Goal: Information Seeking & Learning: Understand process/instructions

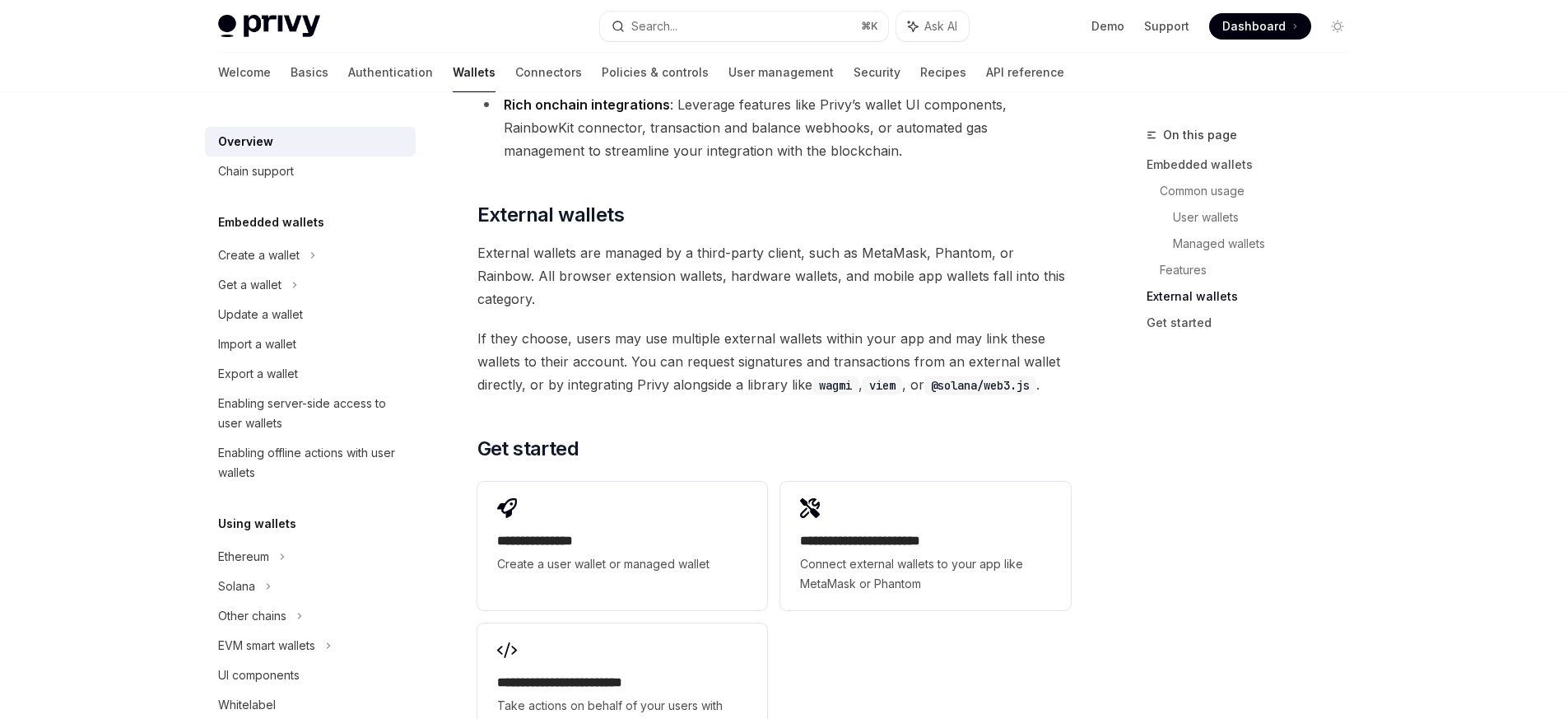
scroll to position [2559, 0]
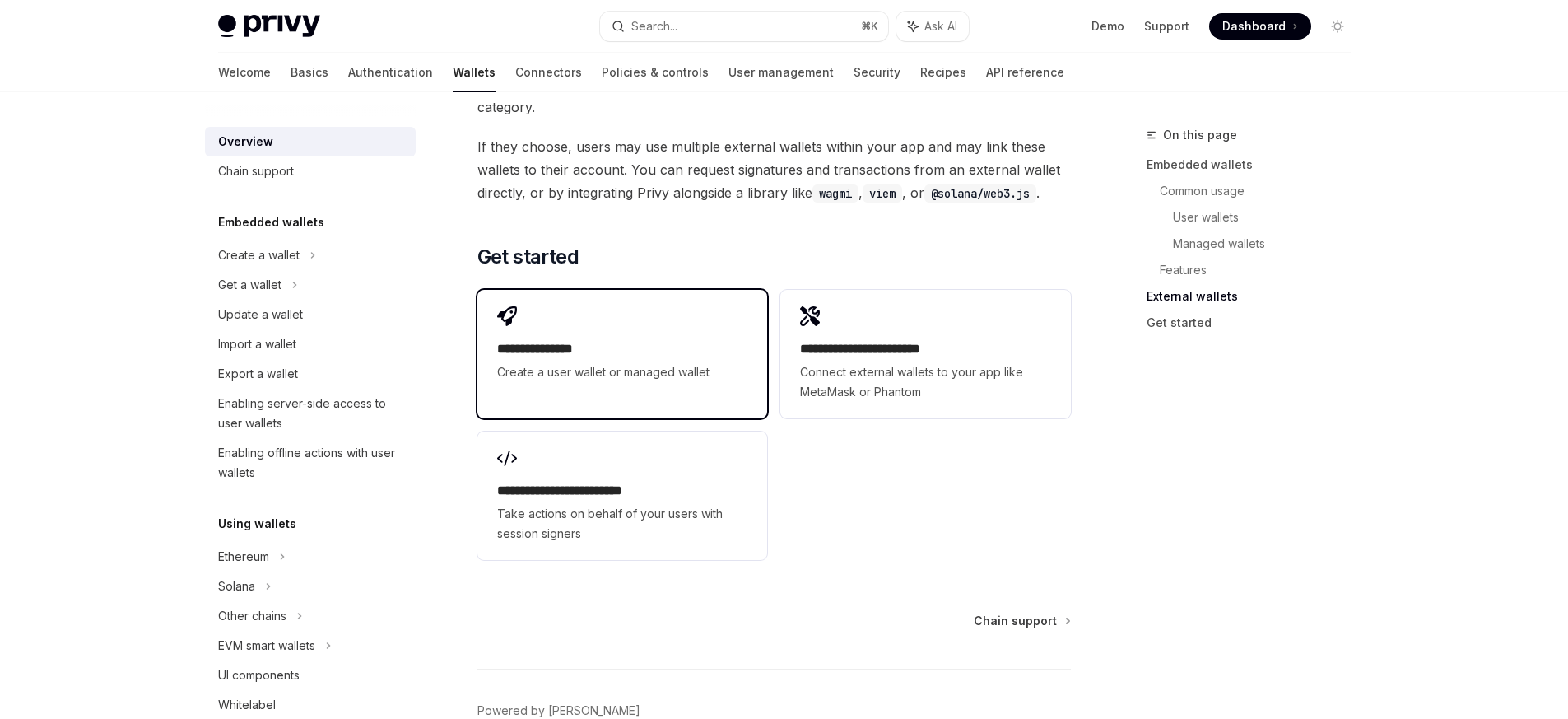
click at [645, 339] on h2 "**********" at bounding box center [622, 348] width 250 height 19
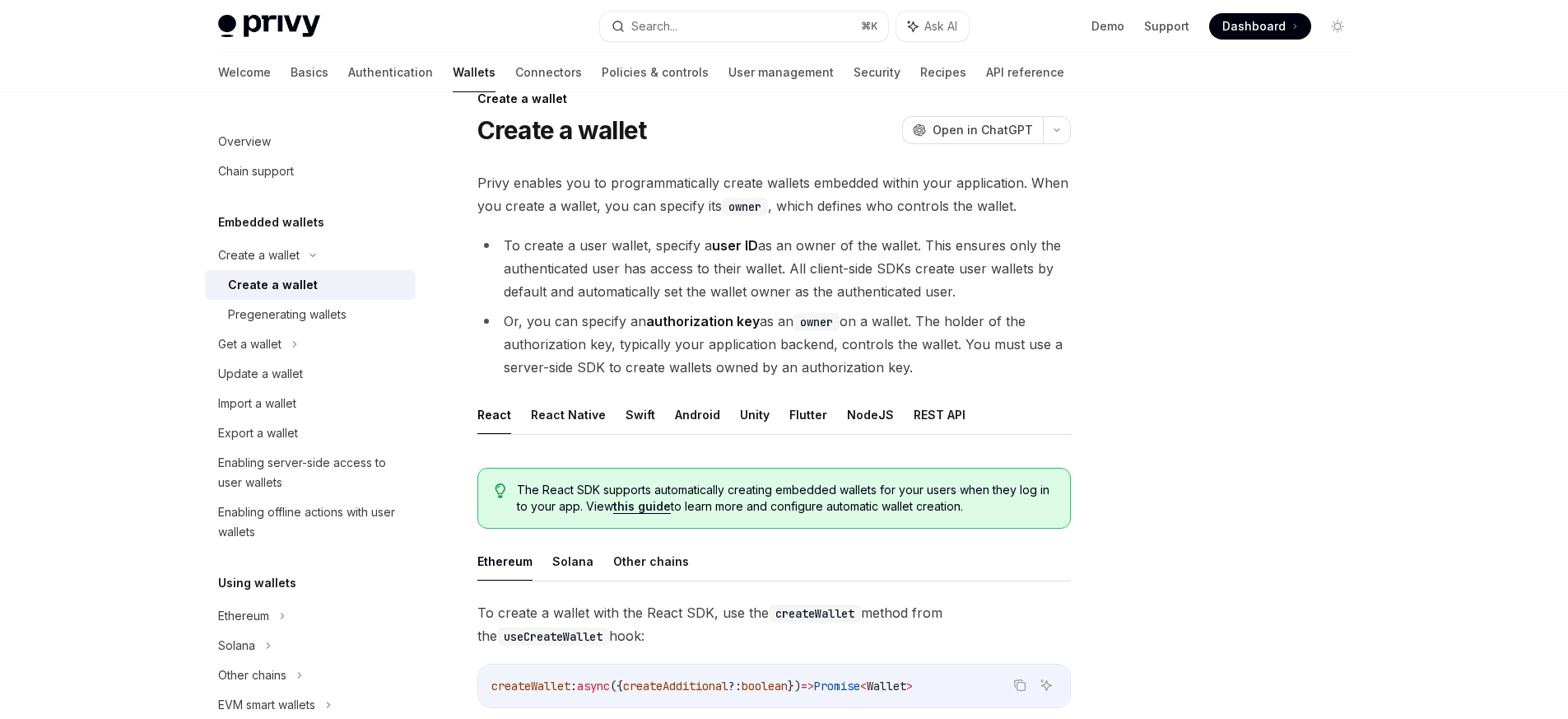
scroll to position [39, 0]
click at [854, 404] on button "NodeJS" at bounding box center [870, 412] width 47 height 39
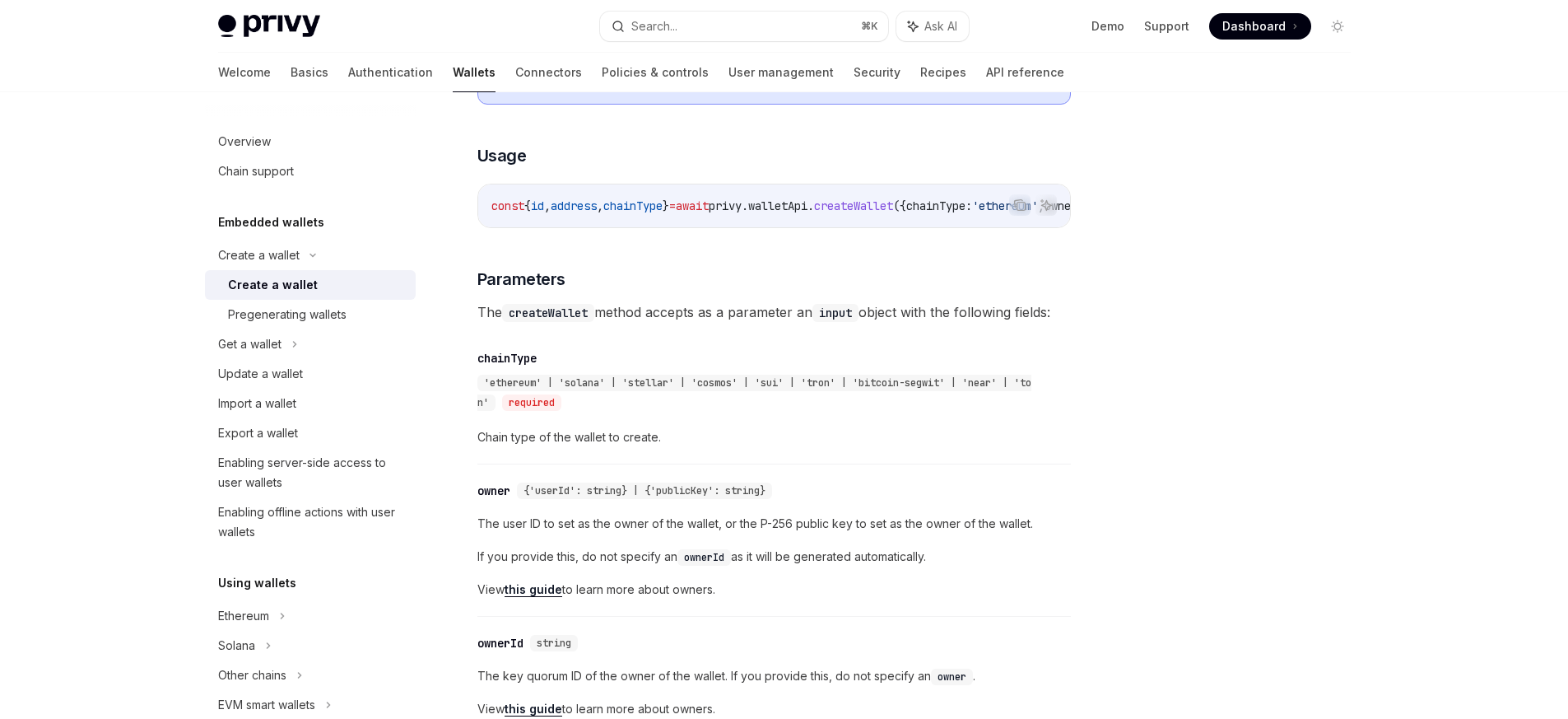
scroll to position [613, 0]
click at [300, 407] on div "Import a wallet" at bounding box center [311, 403] width 187 height 19
type textarea "*"
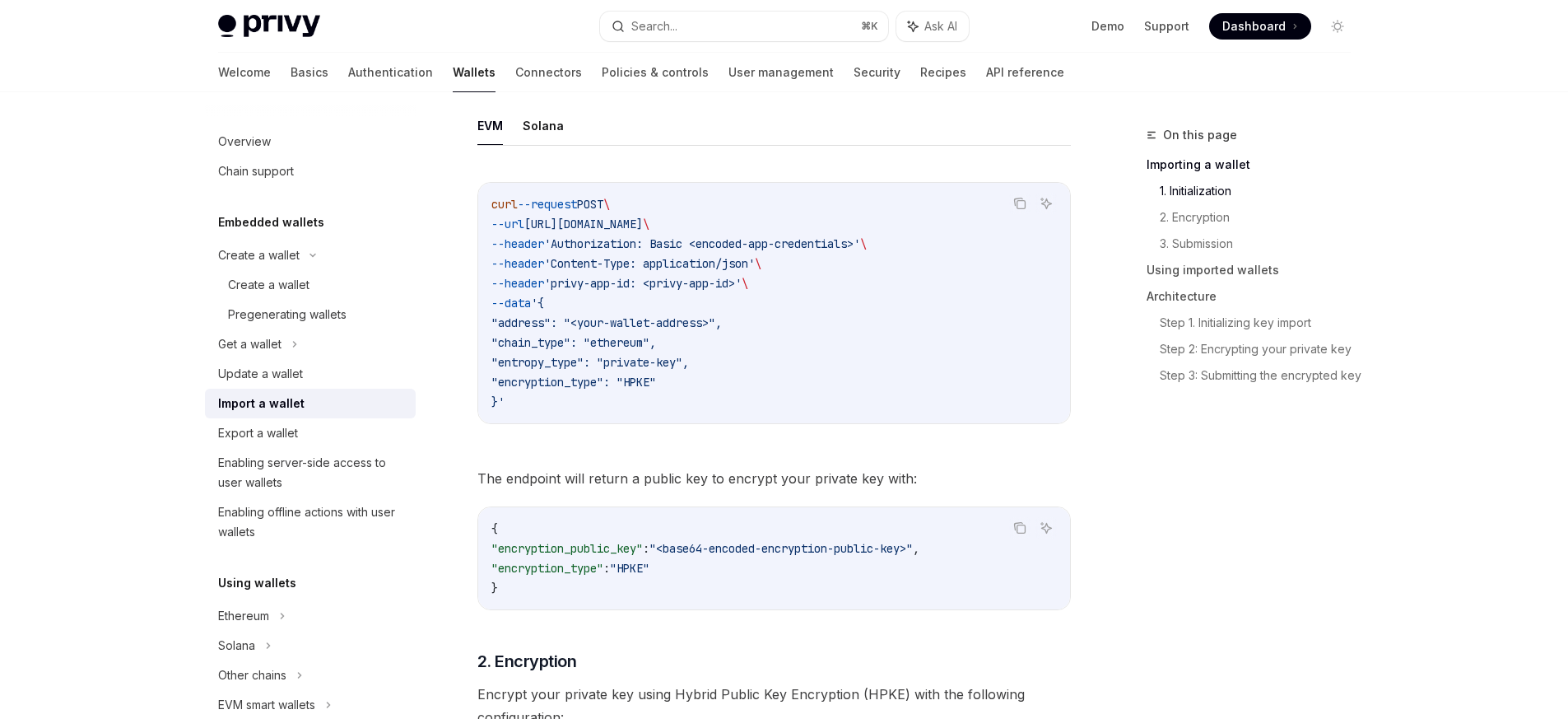
scroll to position [530, 0]
